Goal: Information Seeking & Learning: Learn about a topic

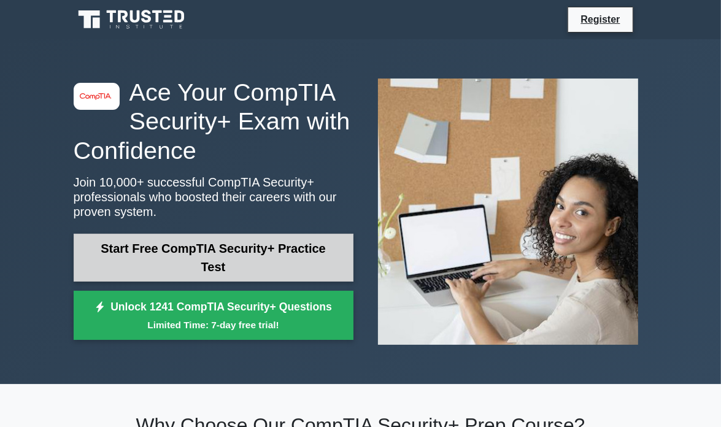
click at [228, 263] on link "Start Free CompTIA Security+ Practice Test" at bounding box center [214, 258] width 280 height 48
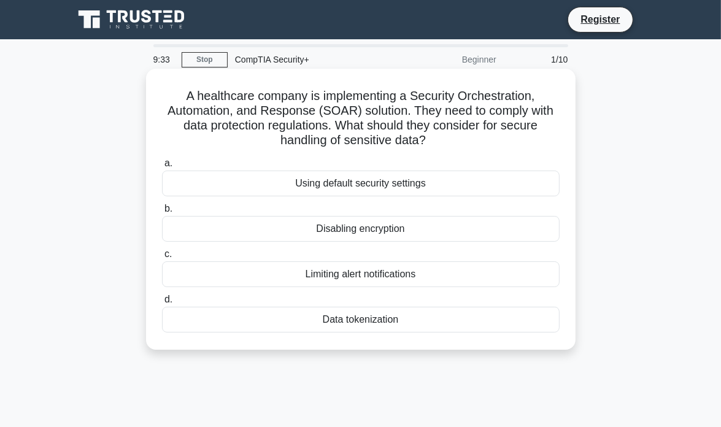
click at [292, 318] on div "Data tokenization" at bounding box center [361, 320] width 398 height 26
click at [162, 304] on input "d. Data tokenization" at bounding box center [162, 300] width 0 height 8
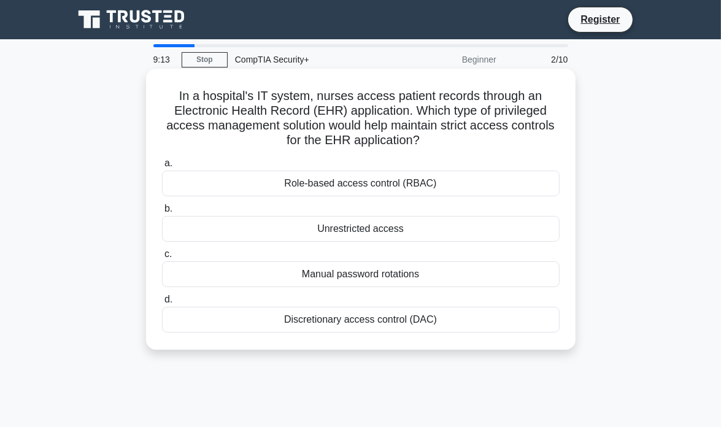
click at [341, 190] on div "Role-based access control (RBAC)" at bounding box center [361, 184] width 398 height 26
click at [162, 168] on input "a. Role-based access control (RBAC)" at bounding box center [162, 164] width 0 height 8
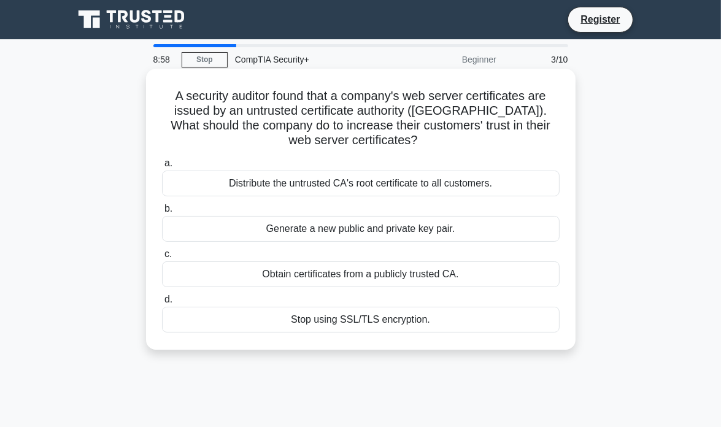
click at [326, 277] on div "Obtain certificates from a publicly trusted CA." at bounding box center [361, 275] width 398 height 26
click at [162, 258] on input "c. Obtain certificates from a publicly trusted CA." at bounding box center [162, 254] width 0 height 8
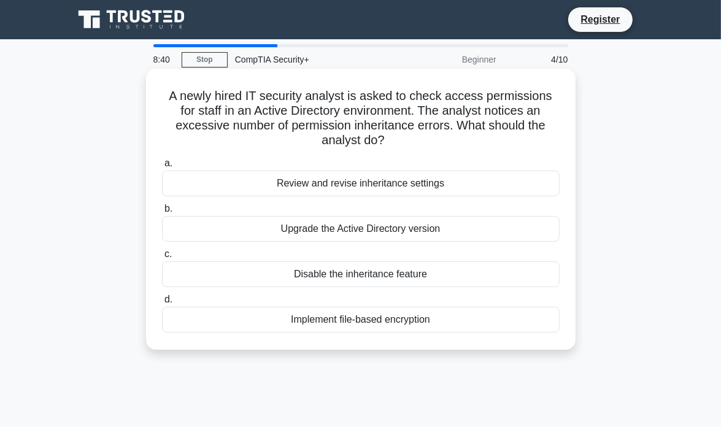
click at [400, 184] on div "Review and revise inheritance settings" at bounding box center [361, 184] width 398 height 26
click at [162, 168] on input "a. Review and revise inheritance settings" at bounding box center [162, 164] width 0 height 8
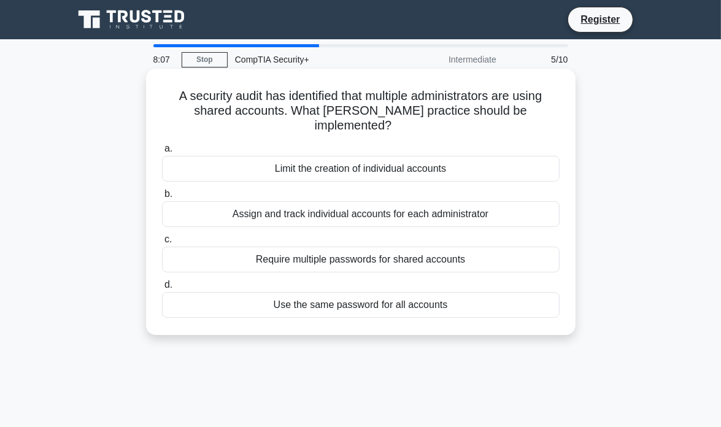
click at [417, 203] on div "Assign and track individual accounts for each administrator" at bounding box center [361, 214] width 398 height 26
click at [162, 198] on input "b. Assign and track individual accounts for each administrator" at bounding box center [162, 194] width 0 height 8
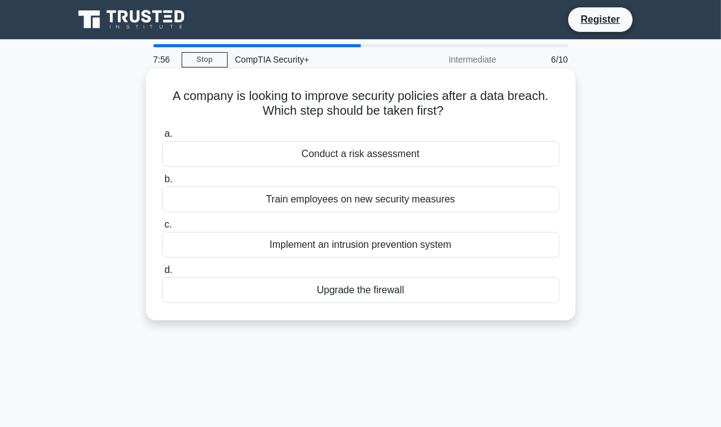
click at [437, 148] on div "Conduct a risk assessment" at bounding box center [361, 154] width 398 height 26
click at [162, 138] on input "a. Conduct a risk assessment" at bounding box center [162, 134] width 0 height 8
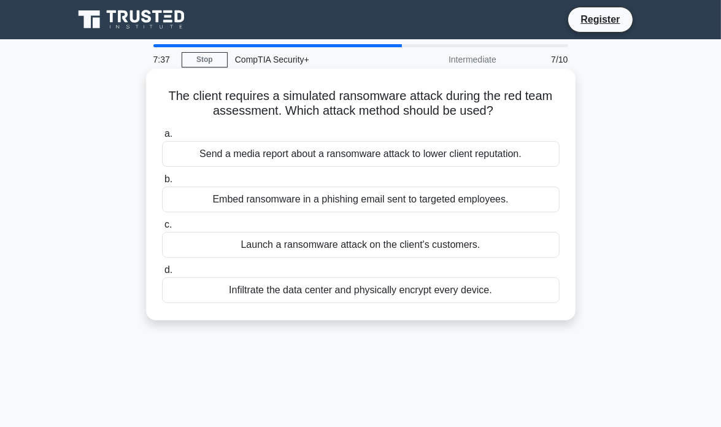
click at [430, 196] on div "Embed ransomware in a phishing email sent to targeted employees." at bounding box center [361, 200] width 398 height 26
click at [162, 184] on input "b. Embed ransomware in a phishing email sent to targeted employees." at bounding box center [162, 180] width 0 height 8
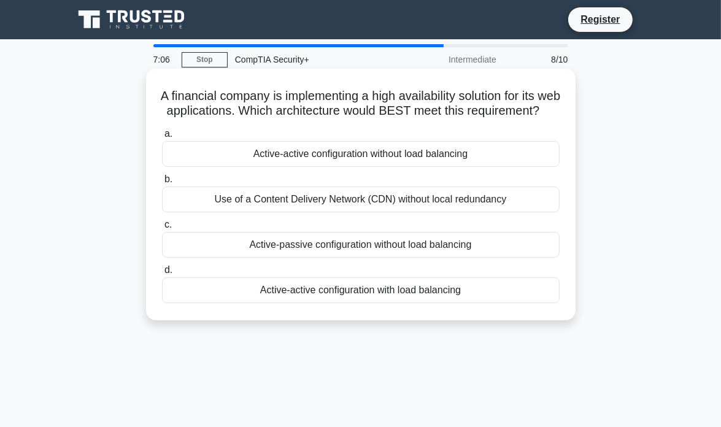
click at [413, 302] on div "Active-active configuration with load balancing" at bounding box center [361, 290] width 398 height 26
click at [162, 274] on input "d. Active-active configuration with load balancing" at bounding box center [162, 270] width 0 height 8
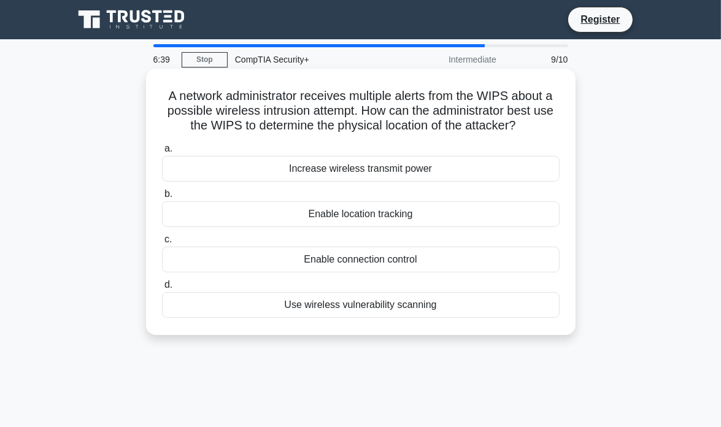
click at [471, 219] on div "Enable location tracking" at bounding box center [361, 214] width 398 height 26
click at [162, 198] on input "b. Enable location tracking" at bounding box center [162, 194] width 0 height 8
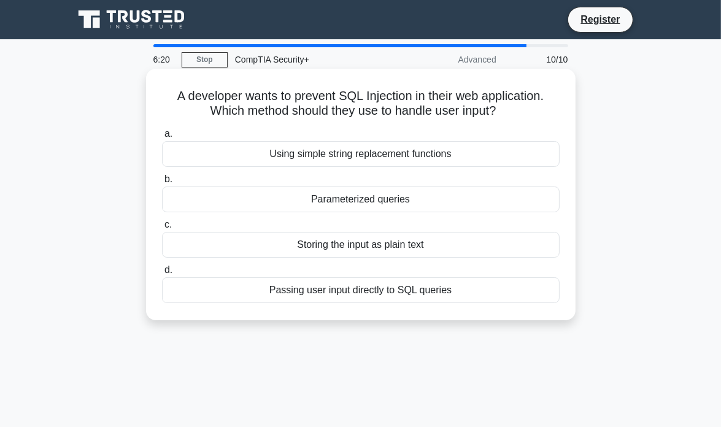
click at [472, 201] on div "Parameterized queries" at bounding box center [361, 200] width 398 height 26
click at [162, 184] on input "b. Parameterized queries" at bounding box center [162, 180] width 0 height 8
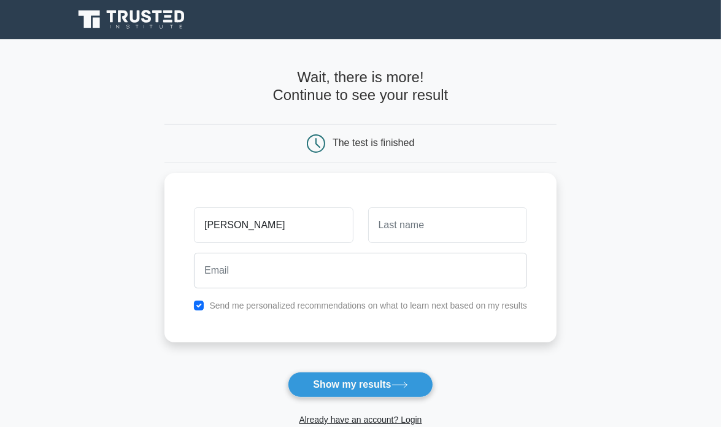
type input "[PERSON_NAME]"
type input "Johnson"
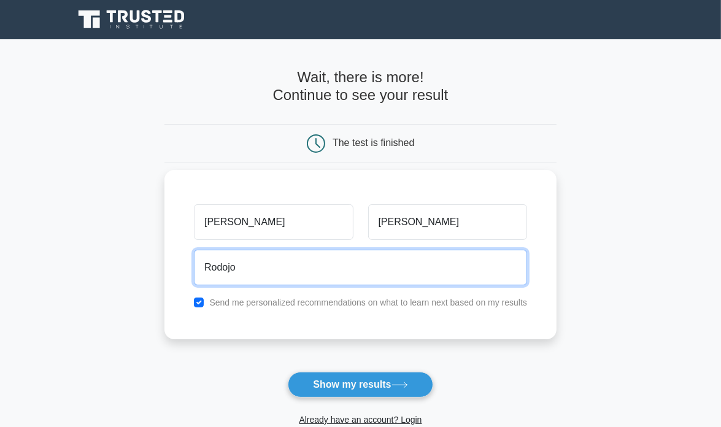
type input "Rodojo"
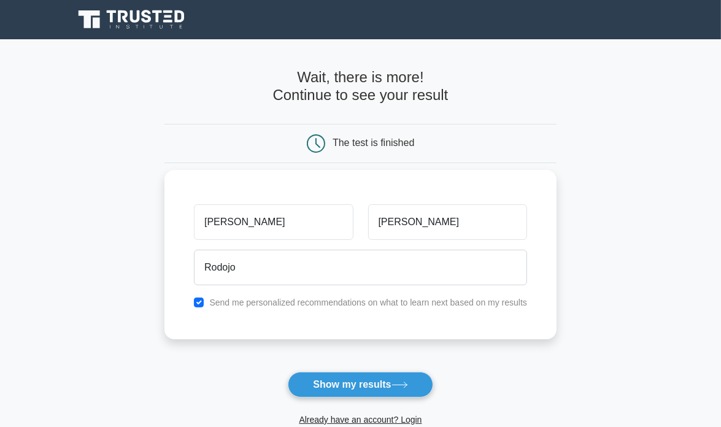
click at [193, 301] on div "Send me personalized recommendations on what to learn next based on my results" at bounding box center [361, 302] width 348 height 15
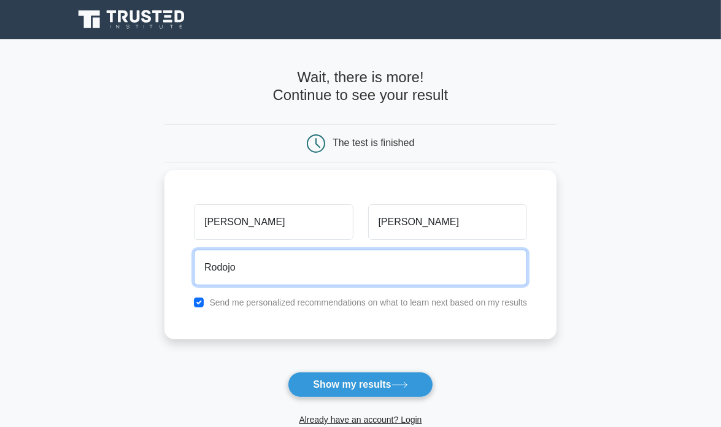
click at [267, 265] on input "Rodojo" at bounding box center [360, 268] width 333 height 36
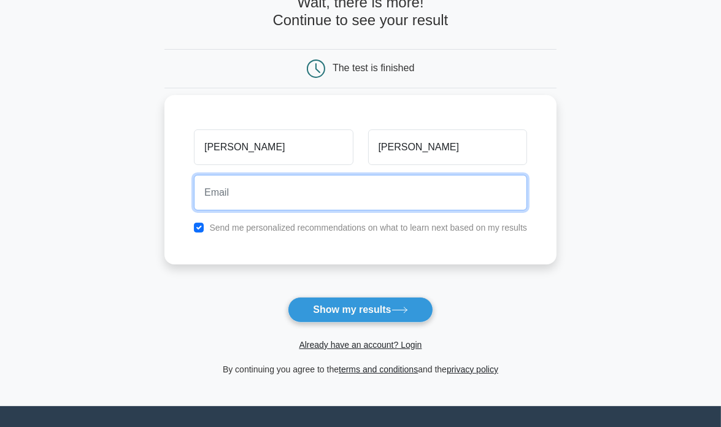
scroll to position [176, 0]
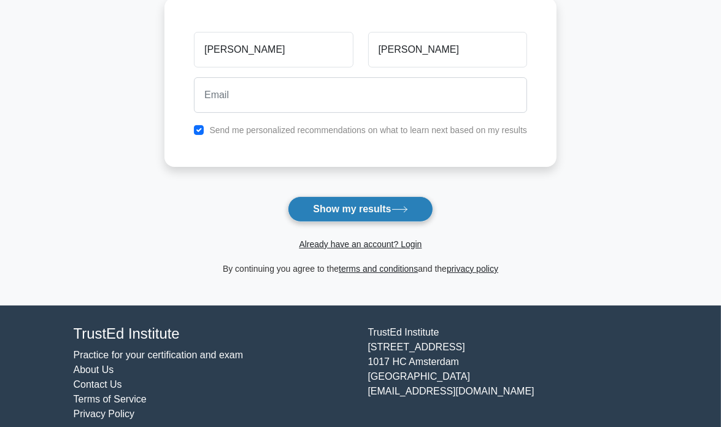
click at [347, 212] on button "Show my results" at bounding box center [360, 209] width 145 height 26
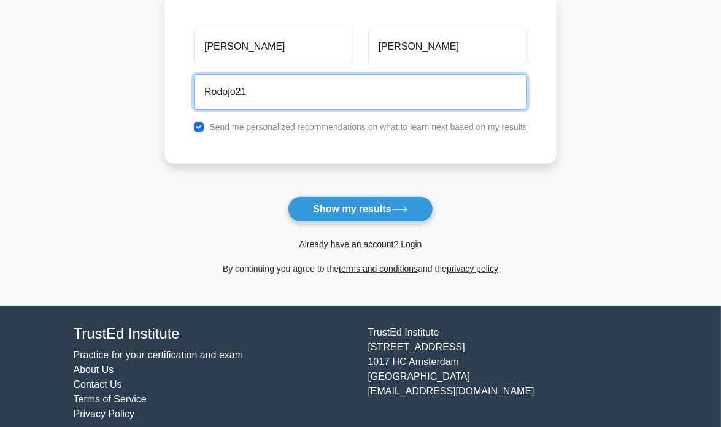
type input "Rodojo21@gmail.com"
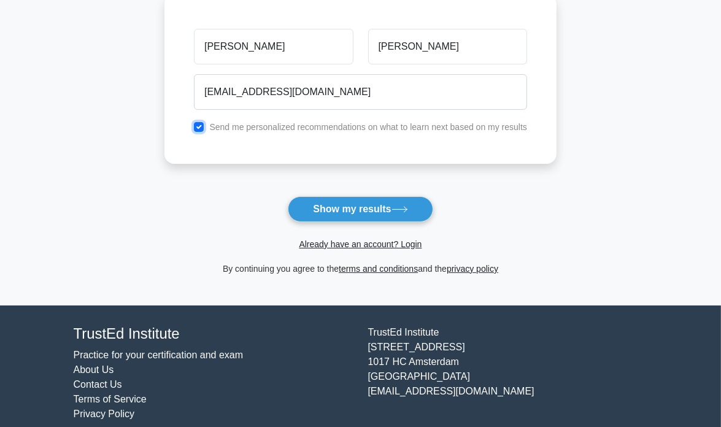
click at [199, 122] on input "checkbox" at bounding box center [199, 127] width 10 height 10
checkbox input "false"
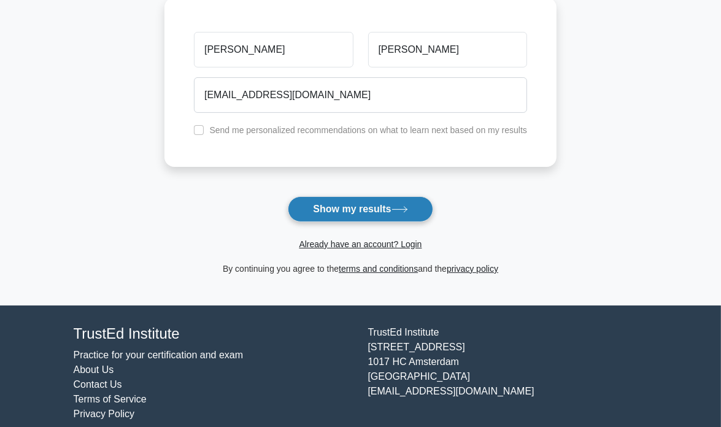
click at [321, 207] on button "Show my results" at bounding box center [360, 209] width 145 height 26
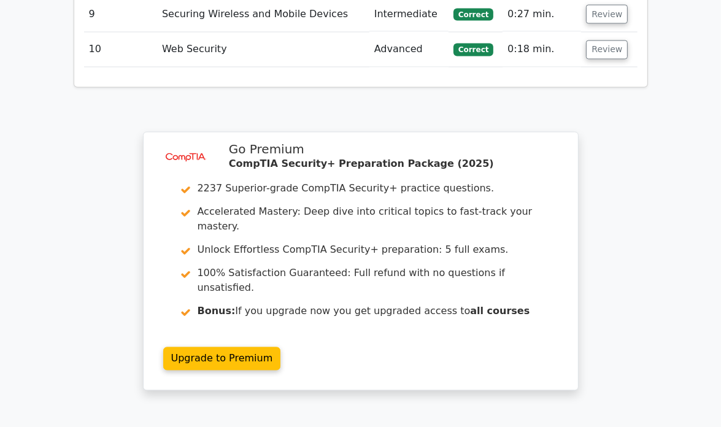
scroll to position [1801, 0]
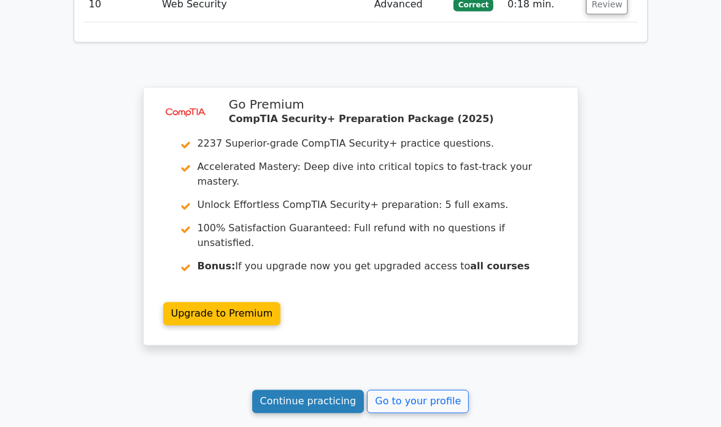
click at [317, 390] on link "Continue practicing" at bounding box center [308, 401] width 112 height 23
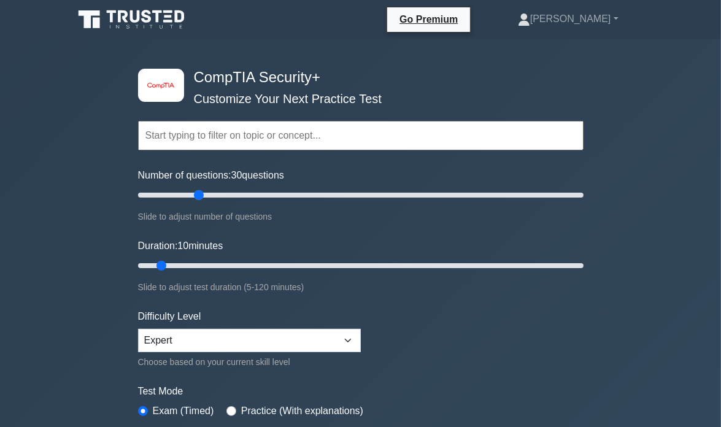
drag, startPoint x: 158, startPoint y: 192, endPoint x: 195, endPoint y: 193, distance: 36.9
type input "30"
click at [195, 193] on input "Number of questions: 30 questions" at bounding box center [361, 195] width 446 height 15
drag, startPoint x: 158, startPoint y: 263, endPoint x: 231, endPoint y: 267, distance: 72.5
type input "30"
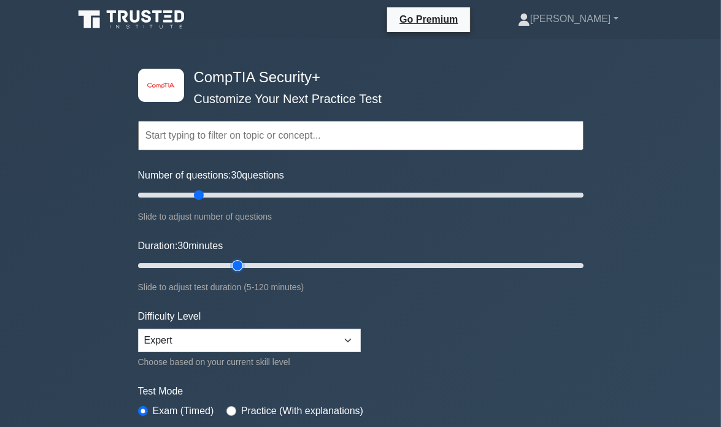
click at [231, 267] on input "Duration: 30 minutes" at bounding box center [361, 265] width 446 height 15
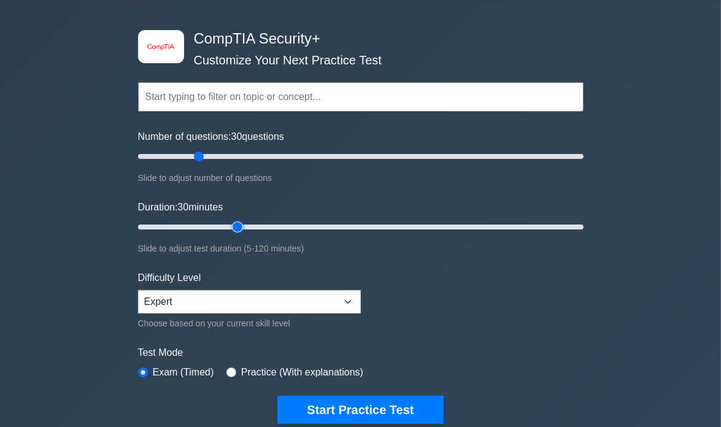
scroll to position [41, 0]
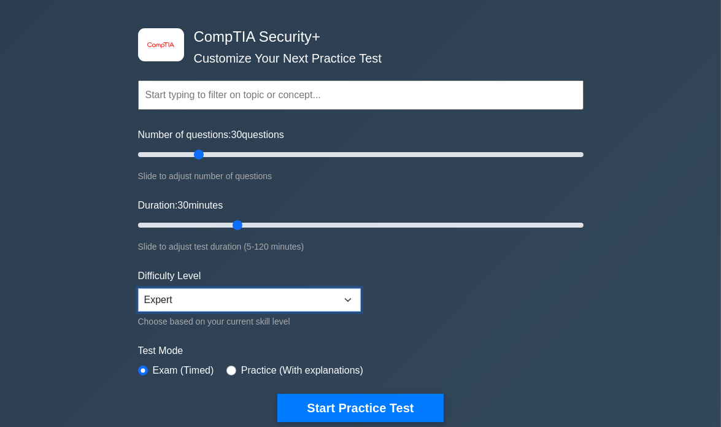
click at [235, 298] on select "Beginner Intermediate Expert" at bounding box center [249, 300] width 223 height 23
click at [261, 269] on div "Difficulty Level Beginner Intermediate Expert Choose based on your current skil…" at bounding box center [249, 299] width 223 height 60
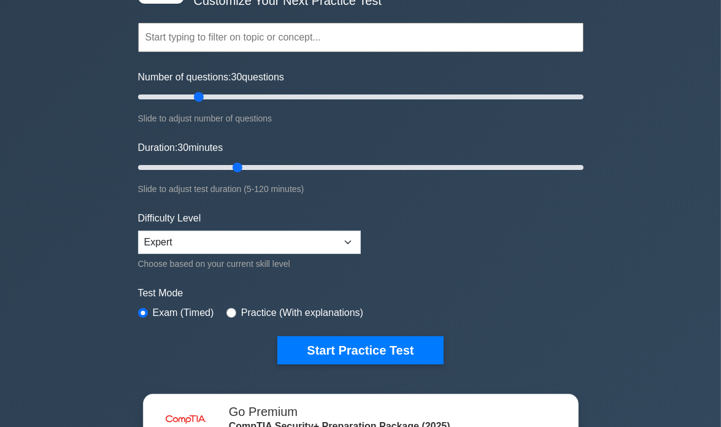
scroll to position [106, 0]
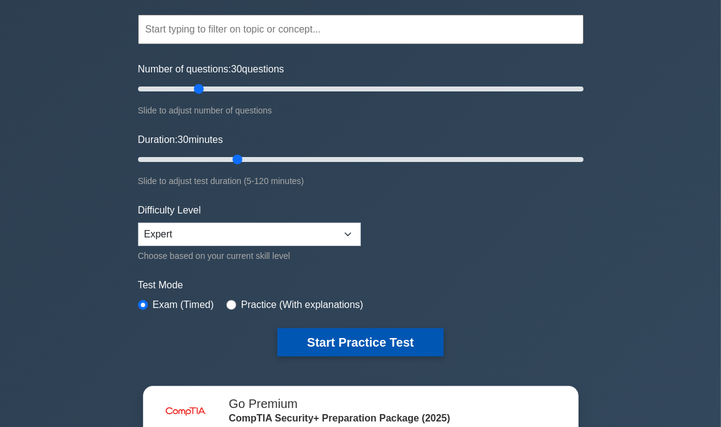
click at [311, 338] on button "Start Practice Test" at bounding box center [360, 342] width 166 height 28
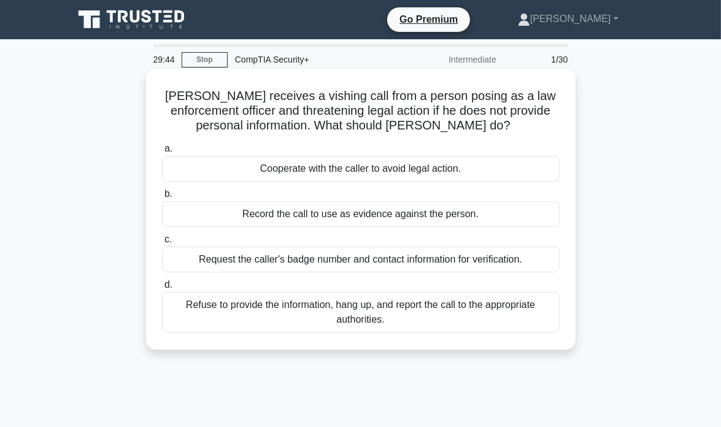
click at [316, 314] on div "Refuse to provide the information, hang up, and report the call to the appropri…" at bounding box center [361, 312] width 398 height 41
click at [162, 289] on input "d. Refuse to provide the information, hang up, and report the call to the appro…" at bounding box center [162, 285] width 0 height 8
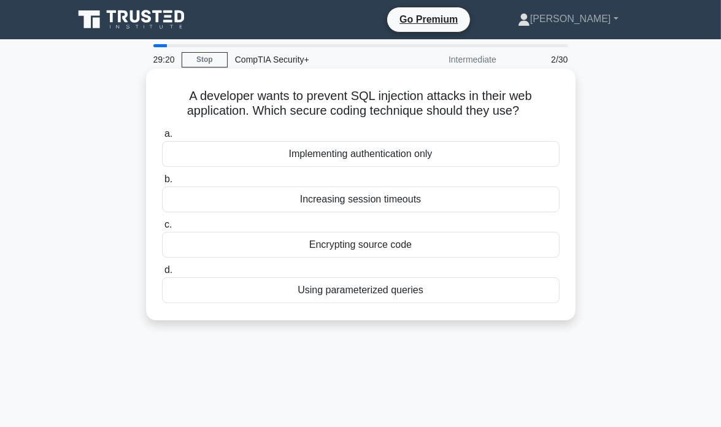
click at [328, 249] on div "Encrypting source code" at bounding box center [361, 245] width 398 height 26
click at [162, 229] on input "c. Encrypting source code" at bounding box center [162, 225] width 0 height 8
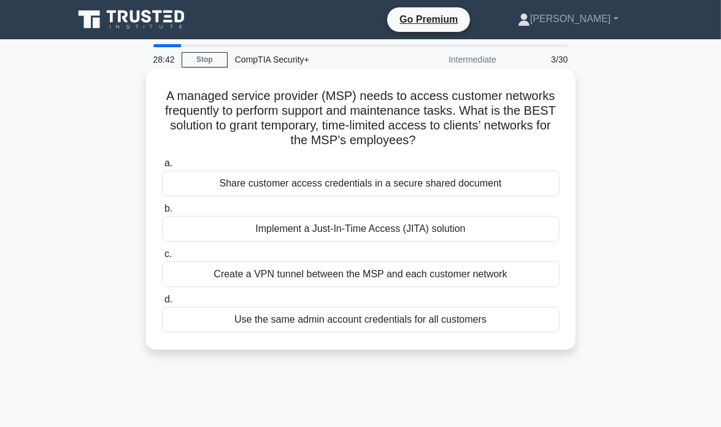
click at [359, 271] on div "Create a VPN tunnel between the MSP and each customer network" at bounding box center [361, 275] width 398 height 26
click at [162, 258] on input "c. Create a VPN tunnel between the MSP and each customer network" at bounding box center [162, 254] width 0 height 8
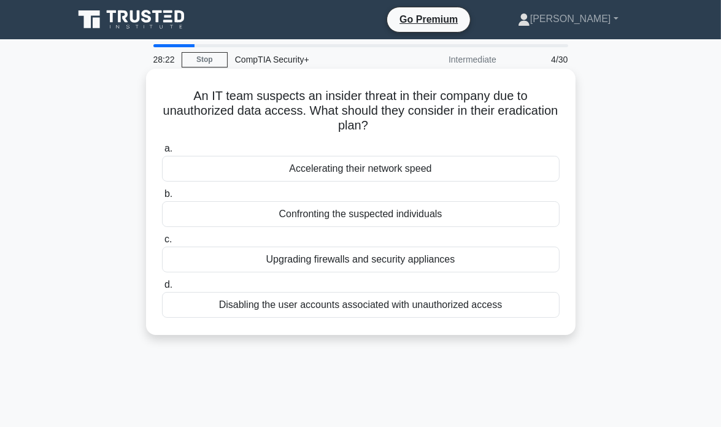
click at [305, 302] on div "Disabling the user accounts associated with unauthorized access" at bounding box center [361, 305] width 398 height 26
click at [162, 289] on input "d. Disabling the user accounts associated with unauthorized access" at bounding box center [162, 285] width 0 height 8
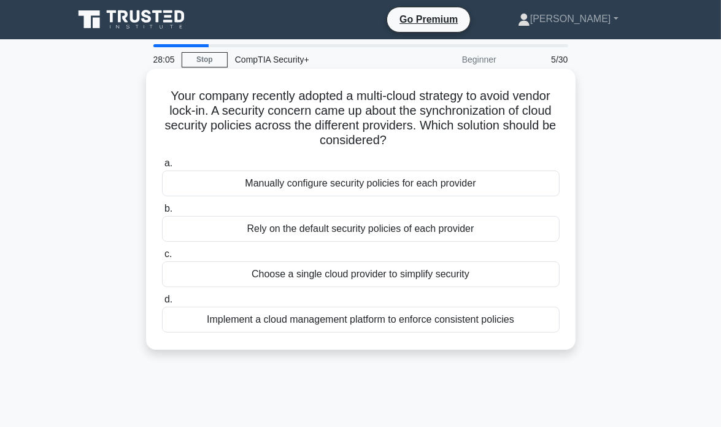
click at [409, 326] on div "Implement a cloud management platform to enforce consistent policies" at bounding box center [361, 320] width 398 height 26
click at [162, 304] on input "d. Implement a cloud management platform to enforce consistent policies" at bounding box center [162, 300] width 0 height 8
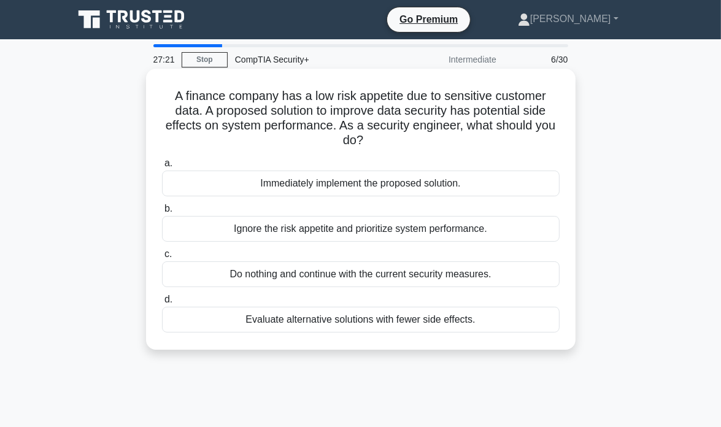
click at [391, 317] on div "Evaluate alternative solutions with fewer side effects." at bounding box center [361, 320] width 398 height 26
click at [162, 304] on input "d. Evaluate alternative solutions with fewer side effects." at bounding box center [162, 300] width 0 height 8
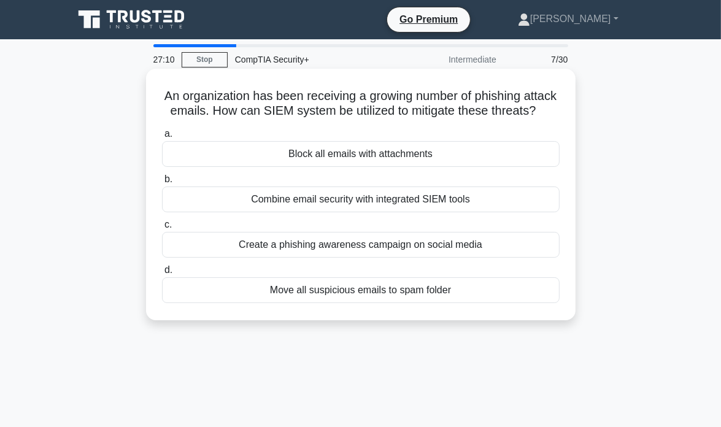
click at [395, 212] on div "Combine email security with integrated SIEM tools" at bounding box center [361, 200] width 398 height 26
click at [162, 184] on input "b. Combine email security with integrated SIEM tools" at bounding box center [162, 180] width 0 height 8
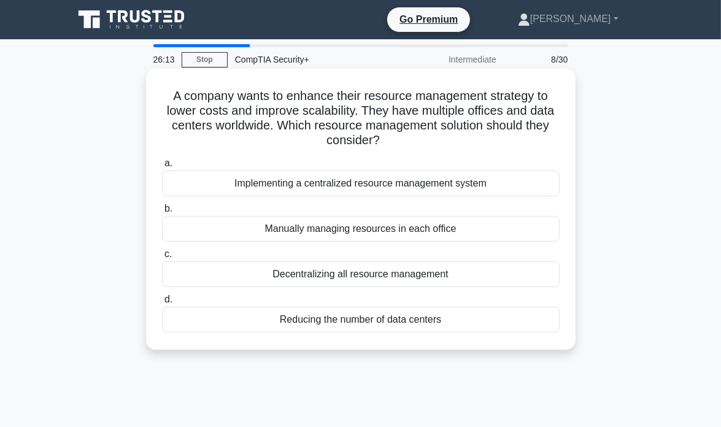
click at [396, 179] on div "Implementing a centralized resource management system" at bounding box center [361, 184] width 398 height 26
click at [162, 168] on input "a. Implementing a centralized resource management system" at bounding box center [162, 164] width 0 height 8
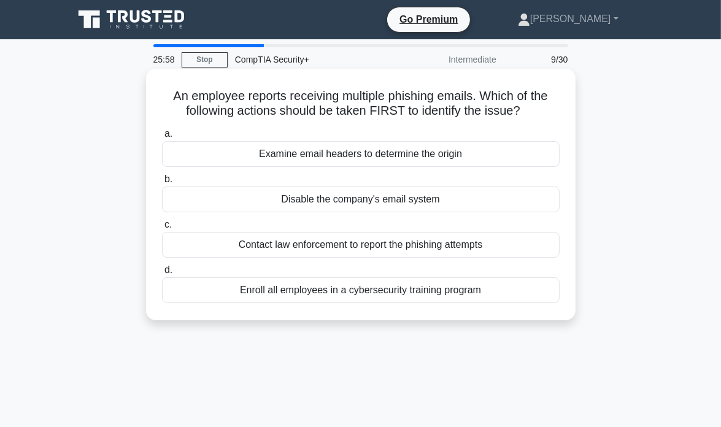
click at [407, 287] on div "Enroll all employees in a cybersecurity training program" at bounding box center [361, 290] width 398 height 26
click at [162, 274] on input "d. Enroll all employees in a cybersecurity training program" at bounding box center [162, 270] width 0 height 8
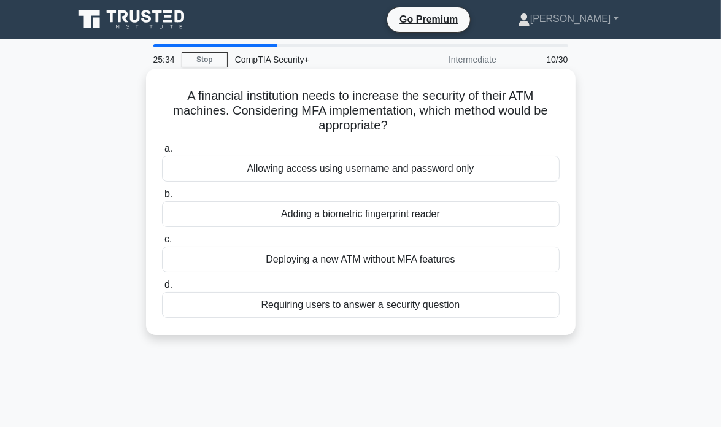
click at [444, 310] on div "Requiring users to answer a security question" at bounding box center [361, 305] width 398 height 26
click at [162, 289] on input "d. Requiring users to answer a security question" at bounding box center [162, 285] width 0 height 8
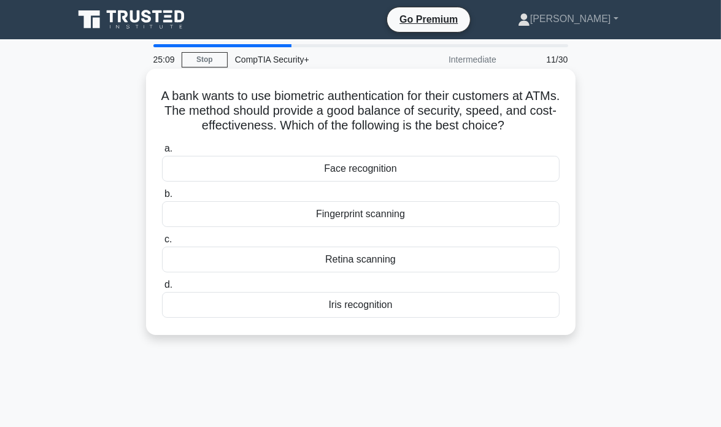
click at [381, 262] on div "Retina scanning" at bounding box center [361, 260] width 398 height 26
click at [162, 244] on input "c. Retina scanning" at bounding box center [162, 240] width 0 height 8
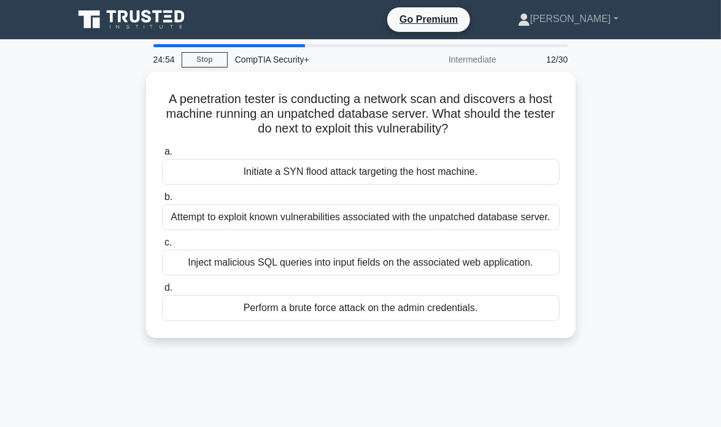
click at [195, 50] on div "24:54 Stop CompTIA Security+ Intermediate 12/30" at bounding box center [361, 59] width 430 height 25
click at [198, 60] on link "Stop" at bounding box center [205, 59] width 46 height 15
